Goal: Task Accomplishment & Management: Complete application form

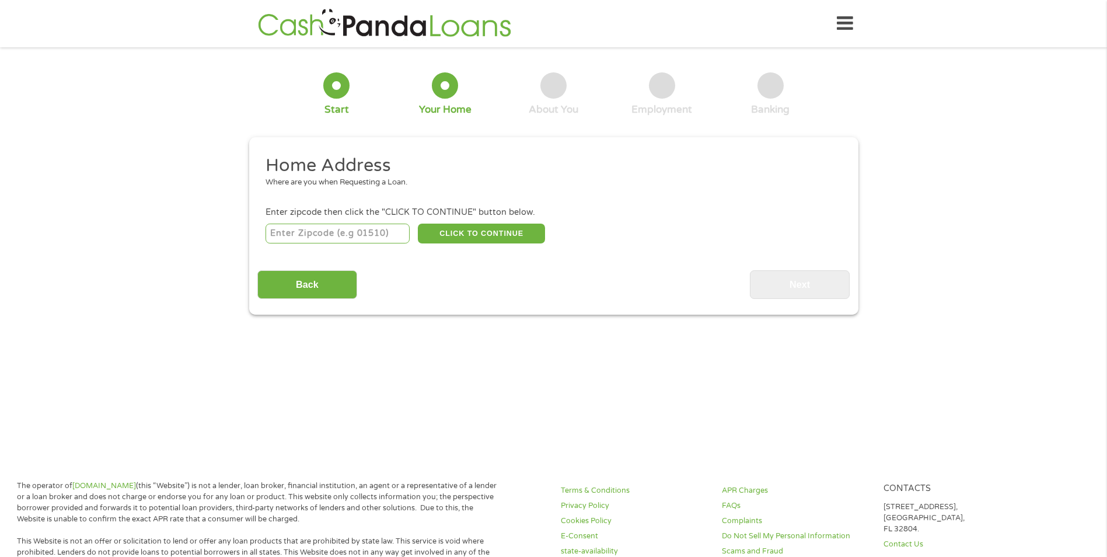
click at [323, 230] on input "number" at bounding box center [337, 233] width 144 height 20
type input "53132"
click at [494, 228] on button "CLICK TO CONTINUE" at bounding box center [481, 233] width 127 height 20
type input "53132"
type input "Franklin"
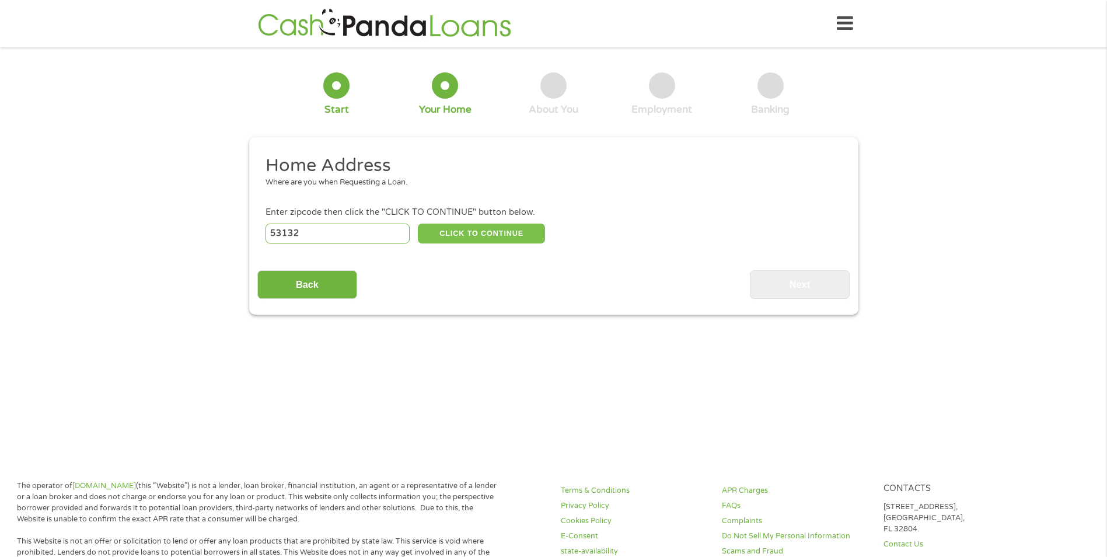
select select "[US_STATE]"
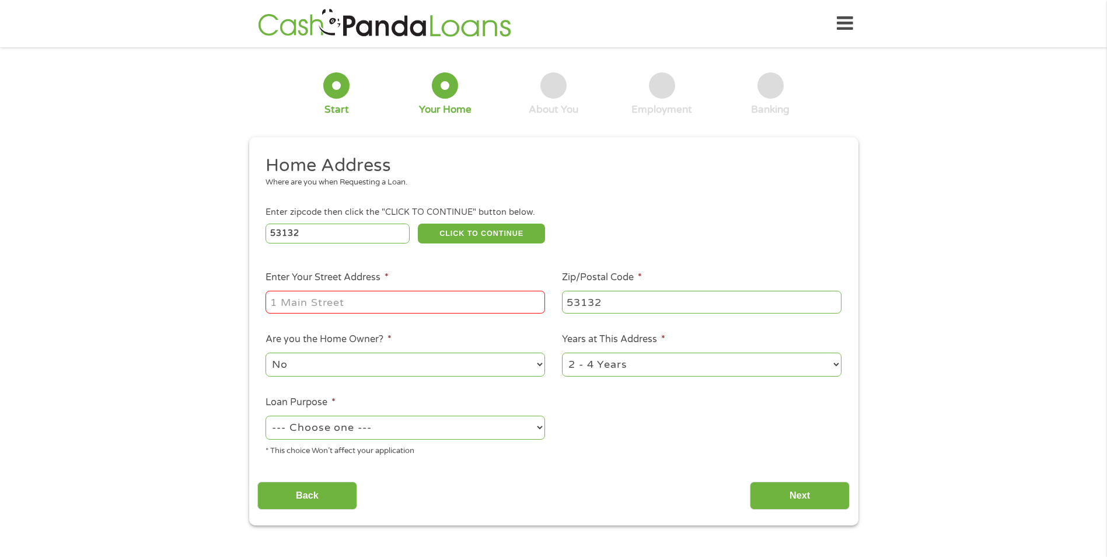
click at [371, 301] on input "Enter Your Street Address *" at bounding box center [404, 302] width 279 height 22
type input "[STREET_ADDRESS]"
click at [635, 371] on select "1 Year or less 1 - 2 Years 2 - 4 Years Over 4 Years" at bounding box center [701, 364] width 279 height 24
select select "60months"
click at [562, 352] on select "1 Year or less 1 - 2 Years 2 - 4 Years Over 4 Years" at bounding box center [701, 364] width 279 height 24
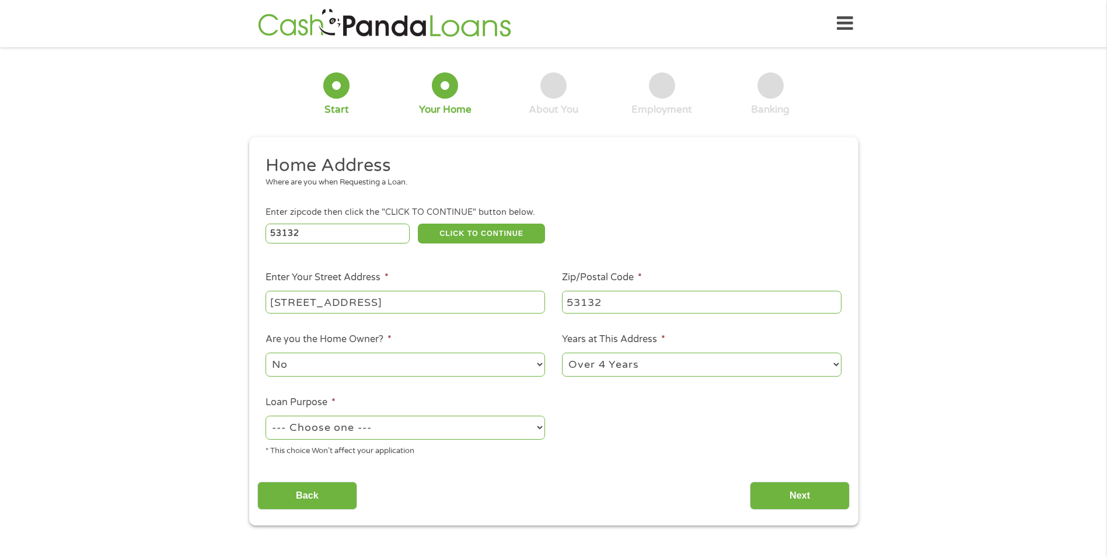
click at [415, 429] on select "--- Choose one --- Pay Bills Debt Consolidation Home Improvement Major Purchase…" at bounding box center [404, 427] width 279 height 24
select select "shorttermcash"
click at [265, 415] on select "--- Choose one --- Pay Bills Debt Consolidation Home Improvement Major Purchase…" at bounding box center [404, 427] width 279 height 24
click at [786, 499] on input "Next" at bounding box center [800, 495] width 100 height 29
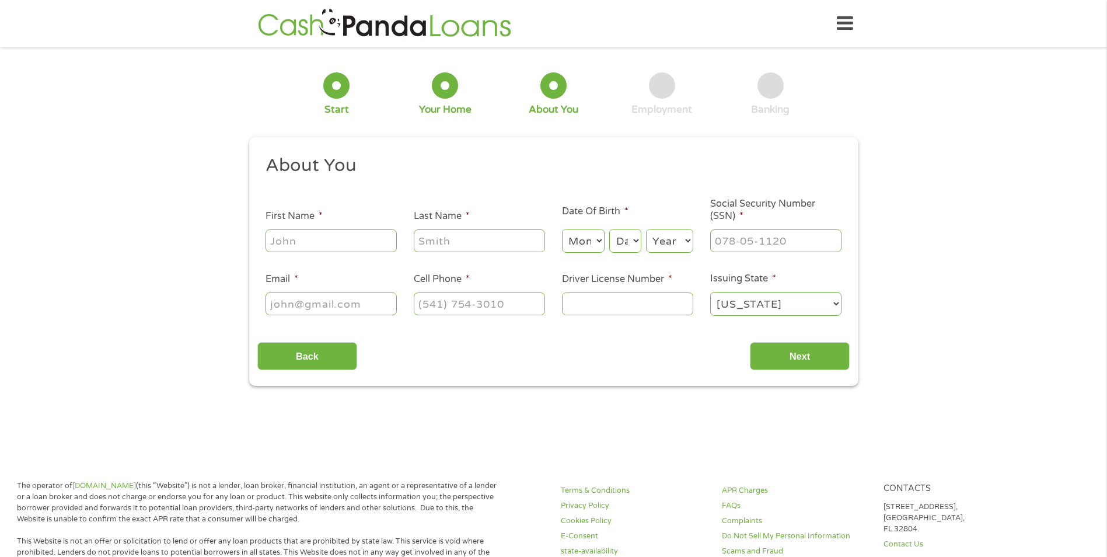
click at [348, 239] on input "First Name *" at bounding box center [330, 240] width 131 height 22
type input "[PERSON_NAME]"
click at [597, 243] on select "Month 1 2 3 4 5 6 7 8 9 10 11 12" at bounding box center [583, 241] width 43 height 24
select select "9"
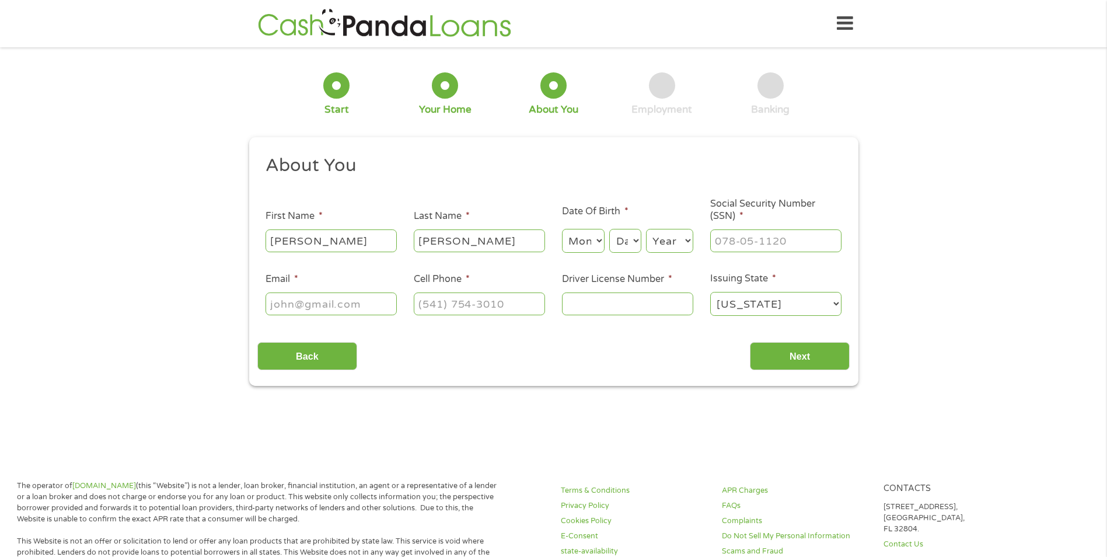
click at [562, 229] on select "Month 1 2 3 4 5 6 7 8 9 10 11 12" at bounding box center [583, 241] width 43 height 24
click at [627, 242] on select "Day 1 2 3 4 5 6 7 8 9 10 11 12 13 14 15 16 17 18 19 20 21 22 23 24 25 26 27 28 …" at bounding box center [625, 241] width 32 height 24
select select "26"
click at [609, 229] on select "Day 1 2 3 4 5 6 7 8 9 10 11 12 13 14 15 16 17 18 19 20 21 22 23 24 25 26 27 28 …" at bounding box center [625, 241] width 32 height 24
click at [658, 229] on select "Year [DATE] 2006 2005 2004 2003 2002 2001 2000 1999 1998 1997 1996 1995 1994 19…" at bounding box center [669, 241] width 47 height 24
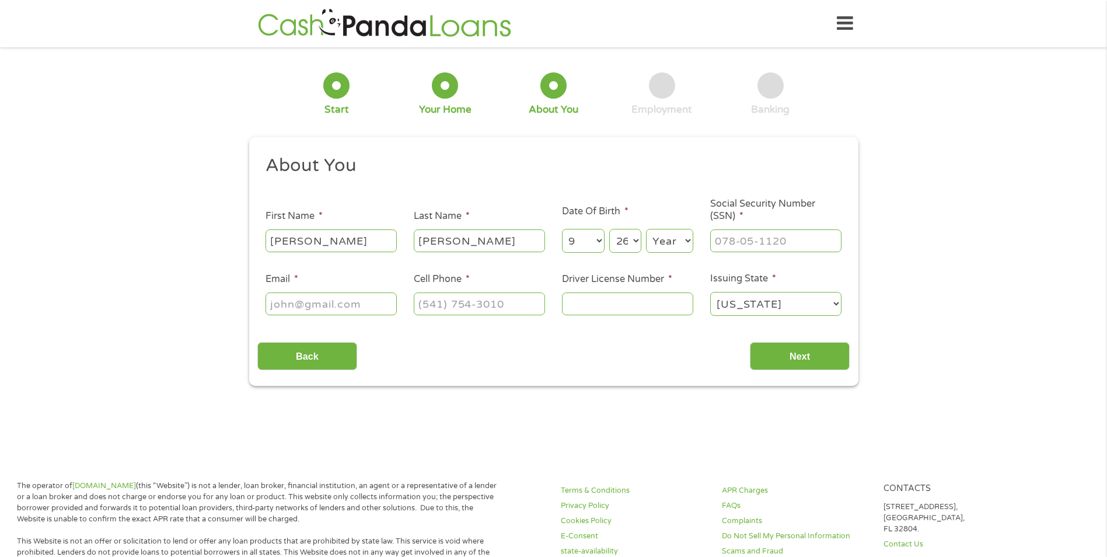
select select "1976"
click at [646, 229] on select "Year [DATE] 2006 2005 2004 2003 2002 2001 2000 1999 1998 1997 1996 1995 1994 19…" at bounding box center [669, 241] width 47 height 24
click at [739, 245] on input "___-__-____" at bounding box center [775, 240] width 131 height 22
type input "426-13-6843"
click at [290, 309] on input "Email *" at bounding box center [330, 303] width 131 height 22
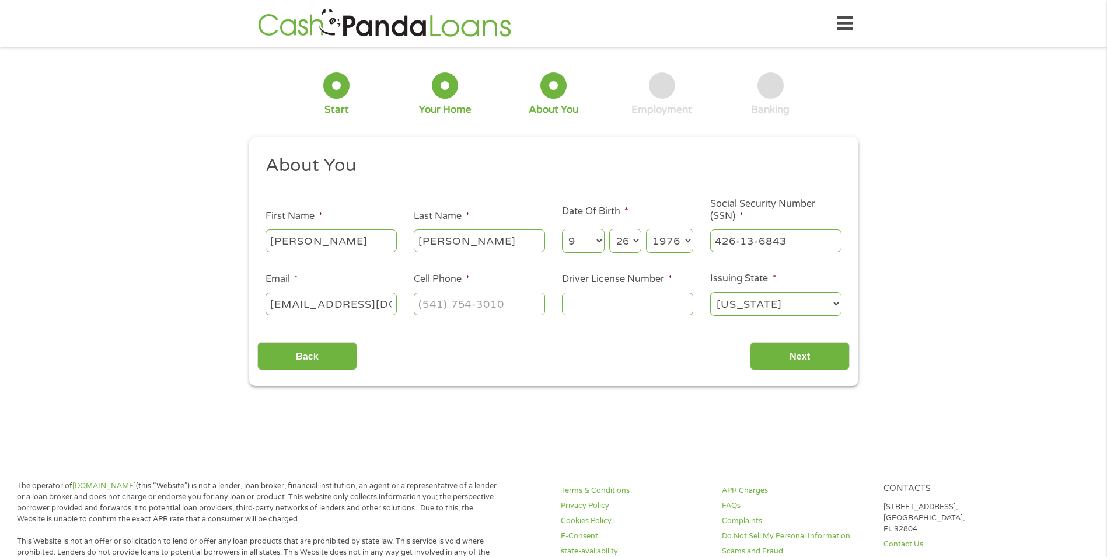
type input "[EMAIL_ADDRESS][DOMAIN_NAME]"
type input "[PHONE_NUMBER]"
click at [596, 301] on input "Driver License Number *" at bounding box center [627, 303] width 131 height 22
click at [610, 304] on input "C" at bounding box center [627, 303] width 131 height 22
type input "C6247847684607"
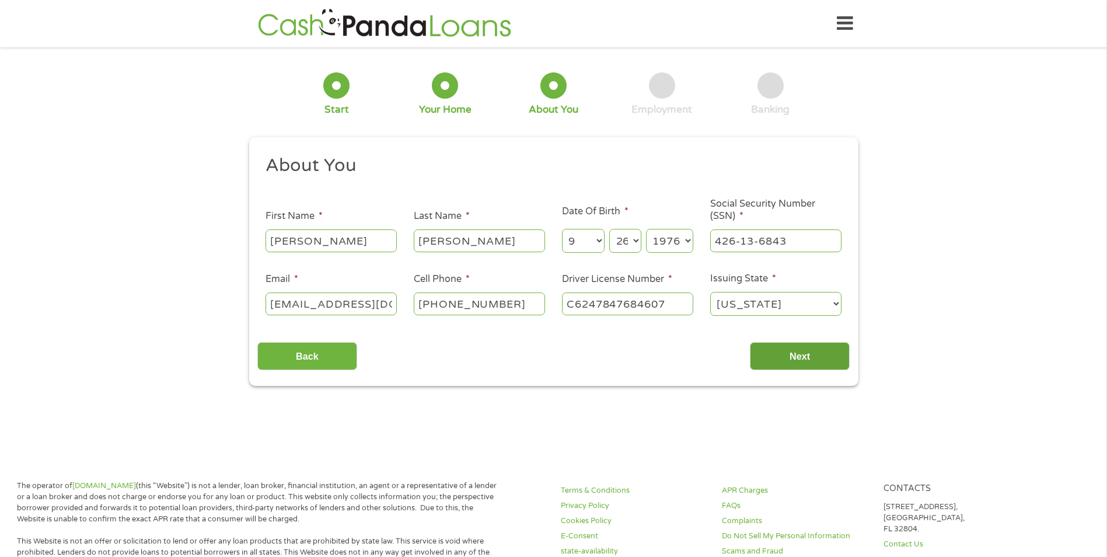
click at [799, 360] on input "Next" at bounding box center [800, 356] width 100 height 29
click at [791, 354] on input "Next" at bounding box center [800, 356] width 100 height 29
click at [777, 360] on input "Next" at bounding box center [800, 356] width 100 height 29
click at [775, 346] on input "Next" at bounding box center [800, 356] width 100 height 29
click at [791, 351] on input "Next" at bounding box center [800, 356] width 100 height 29
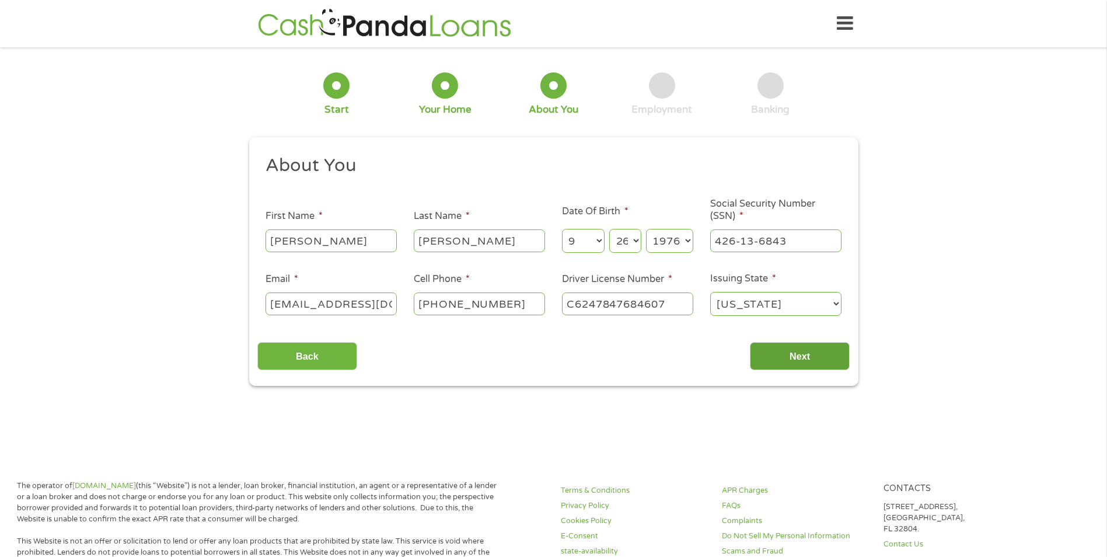
click at [798, 361] on input "Next" at bounding box center [800, 356] width 100 height 29
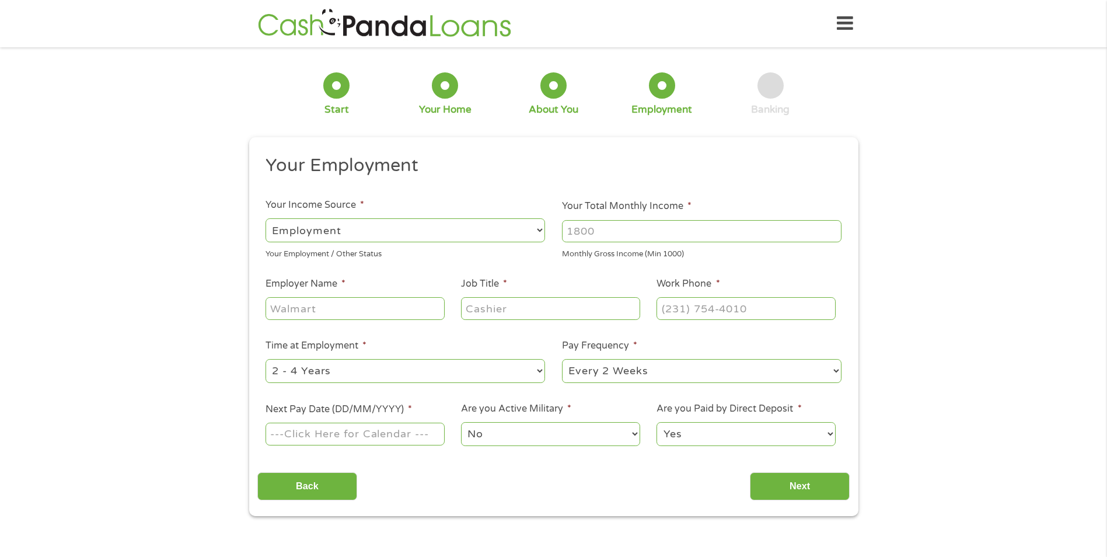
click at [603, 234] on input "Your Total Monthly Income *" at bounding box center [701, 231] width 279 height 22
type input "3000"
click at [387, 307] on input "Employer Name *" at bounding box center [354, 308] width 179 height 22
type input "Froedtert"
type input "Healthcare"
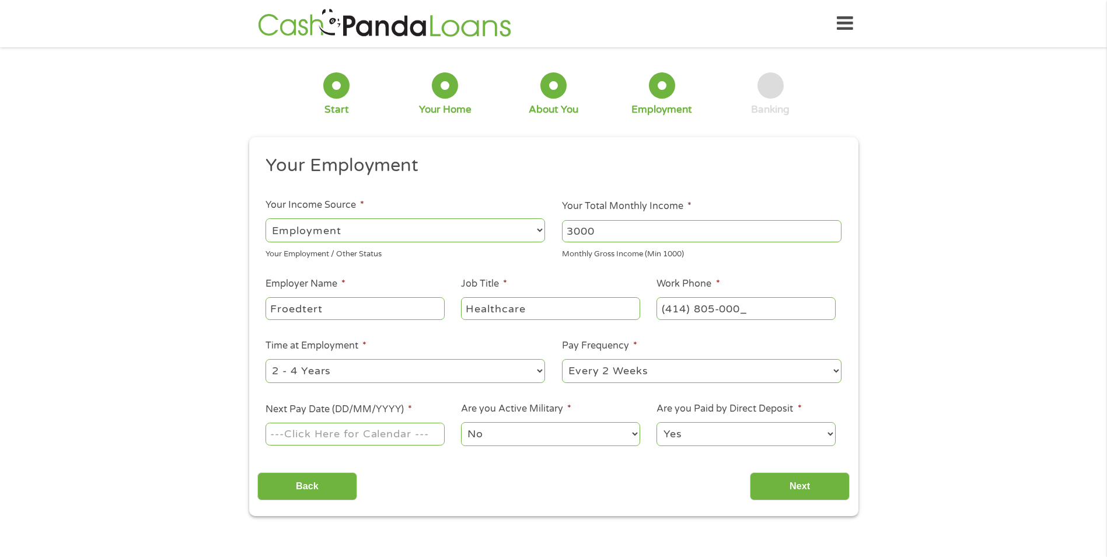
type input "[PHONE_NUMBER]"
click at [314, 373] on select "--- Choose one --- 1 Year or less 1 - 2 Years 2 - 4 Years Over 4 Years" at bounding box center [404, 371] width 279 height 24
select select "60months"
click at [265, 359] on select "--- Choose one --- 1 Year or less 1 - 2 Years 2 - 4 Years Over 4 Years" at bounding box center [404, 371] width 279 height 24
click at [382, 434] on input "Next Pay Date (DD/MM/YYYY) *" at bounding box center [354, 433] width 179 height 22
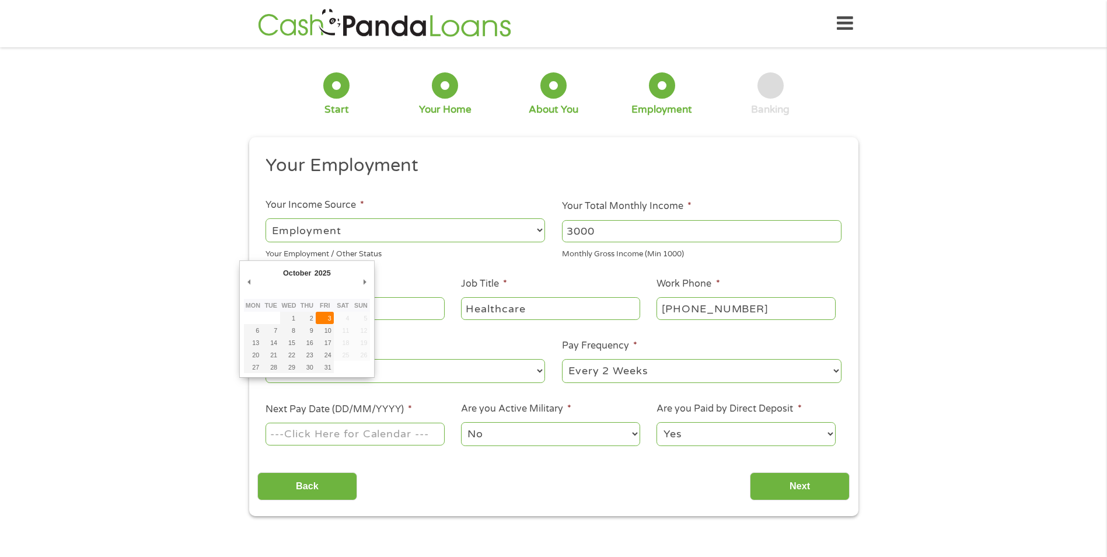
type input "[DATE]"
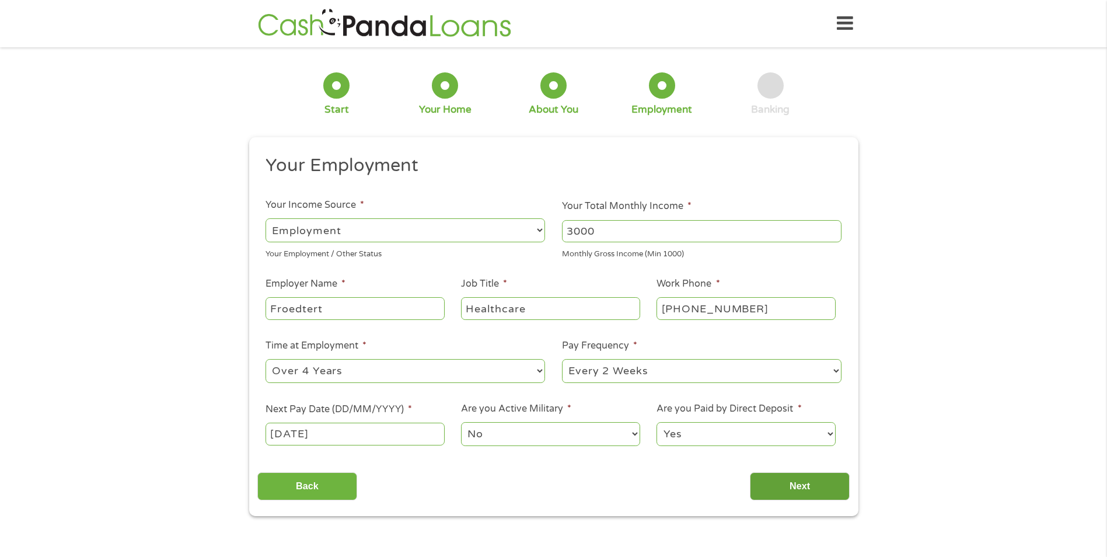
click at [789, 481] on input "Next" at bounding box center [800, 486] width 100 height 29
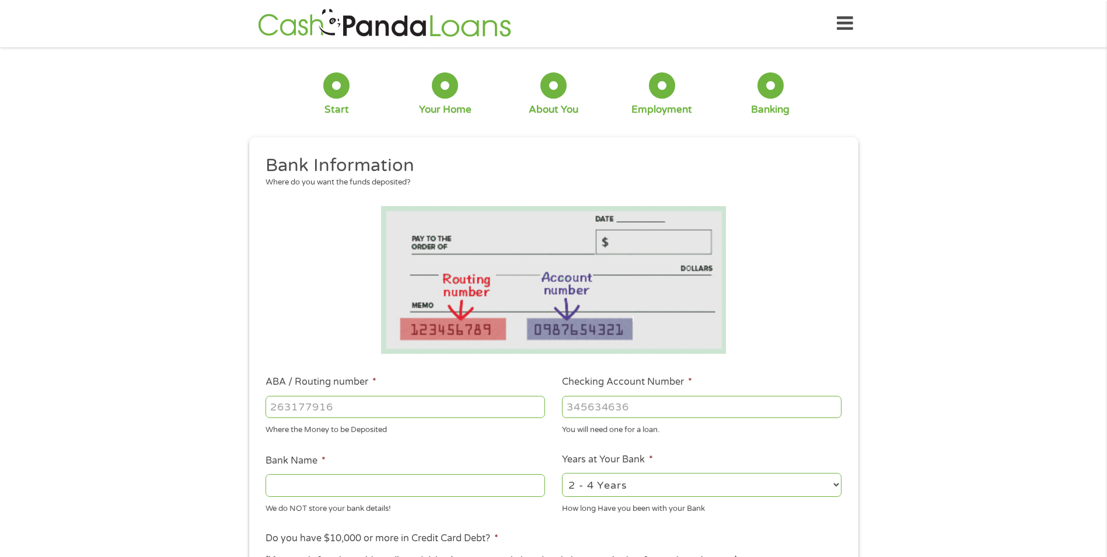
click at [385, 414] on input "ABA / Routing number *" at bounding box center [404, 407] width 279 height 22
type input "071025661"
type input "BMO [PERSON_NAME] BANK NA"
type input "071025661"
click at [593, 398] on input "Checking Account Number *" at bounding box center [701, 407] width 279 height 22
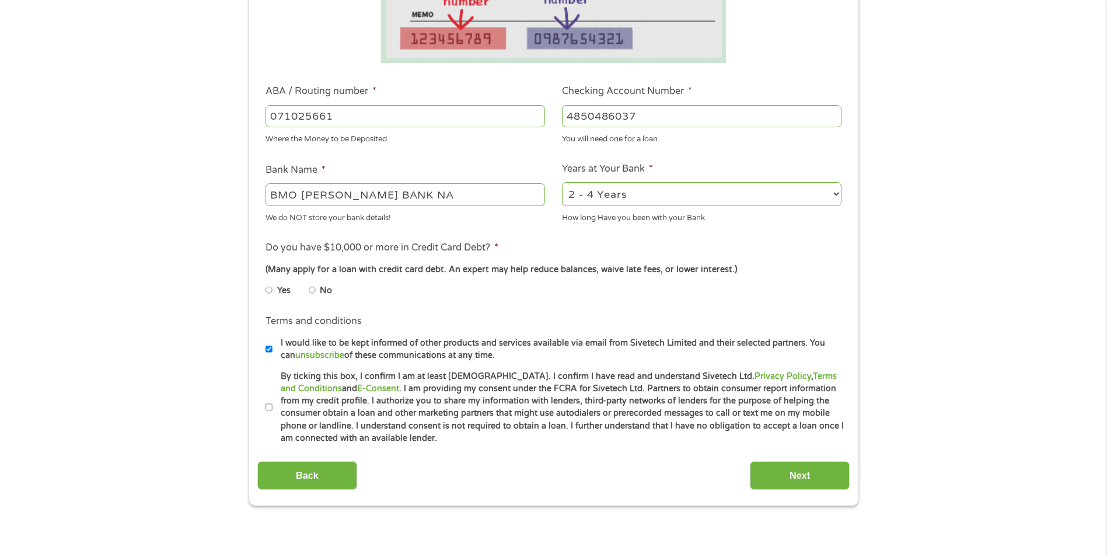
scroll to position [292, 0]
type input "4850486037"
click at [313, 289] on input "No" at bounding box center [312, 288] width 7 height 19
radio input "true"
click at [265, 404] on input "By ticking this box, I confirm I am at least [DEMOGRAPHIC_DATA]. I confirm I ha…" at bounding box center [268, 406] width 7 height 19
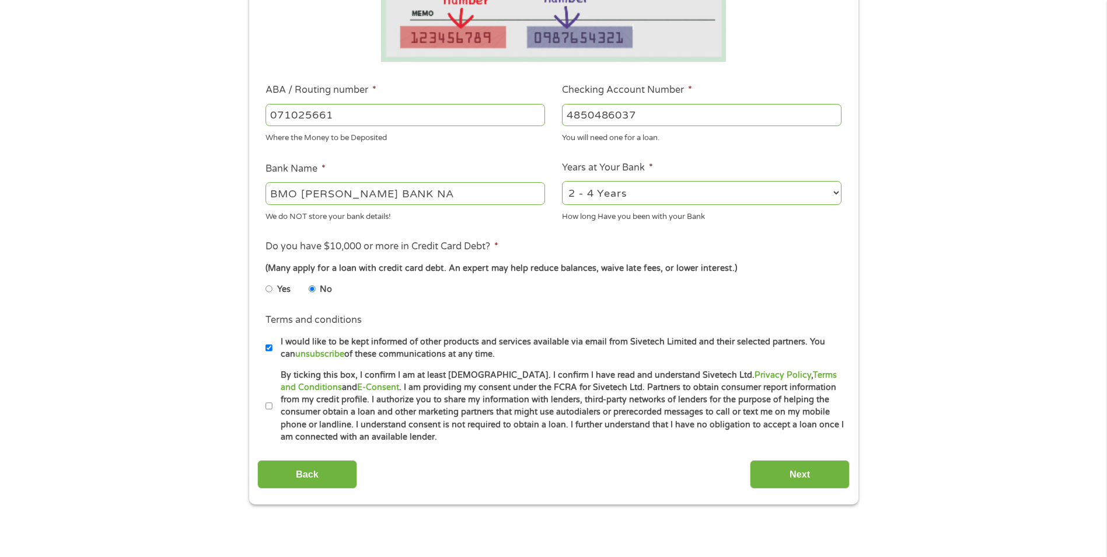
checkbox input "true"
click at [831, 479] on input "Next" at bounding box center [800, 474] width 100 height 29
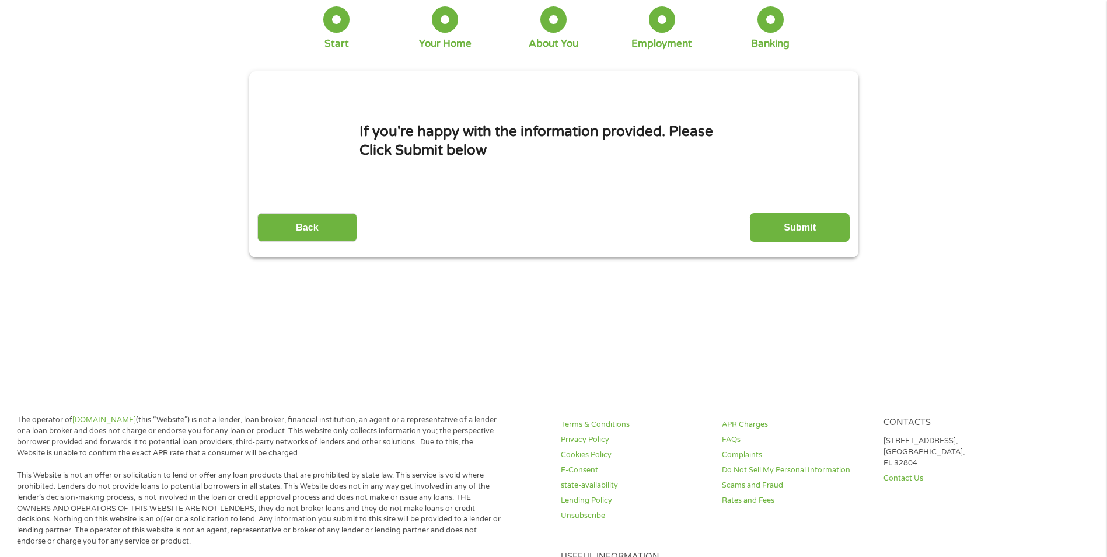
scroll to position [0, 0]
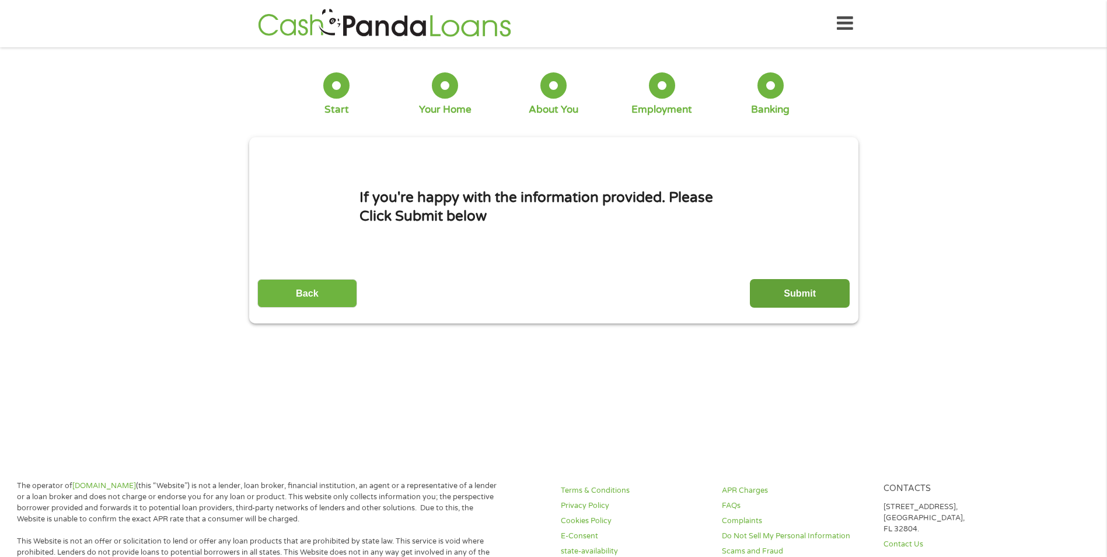
click at [826, 296] on input "Submit" at bounding box center [800, 293] width 100 height 29
